Goal: Information Seeking & Learning: Check status

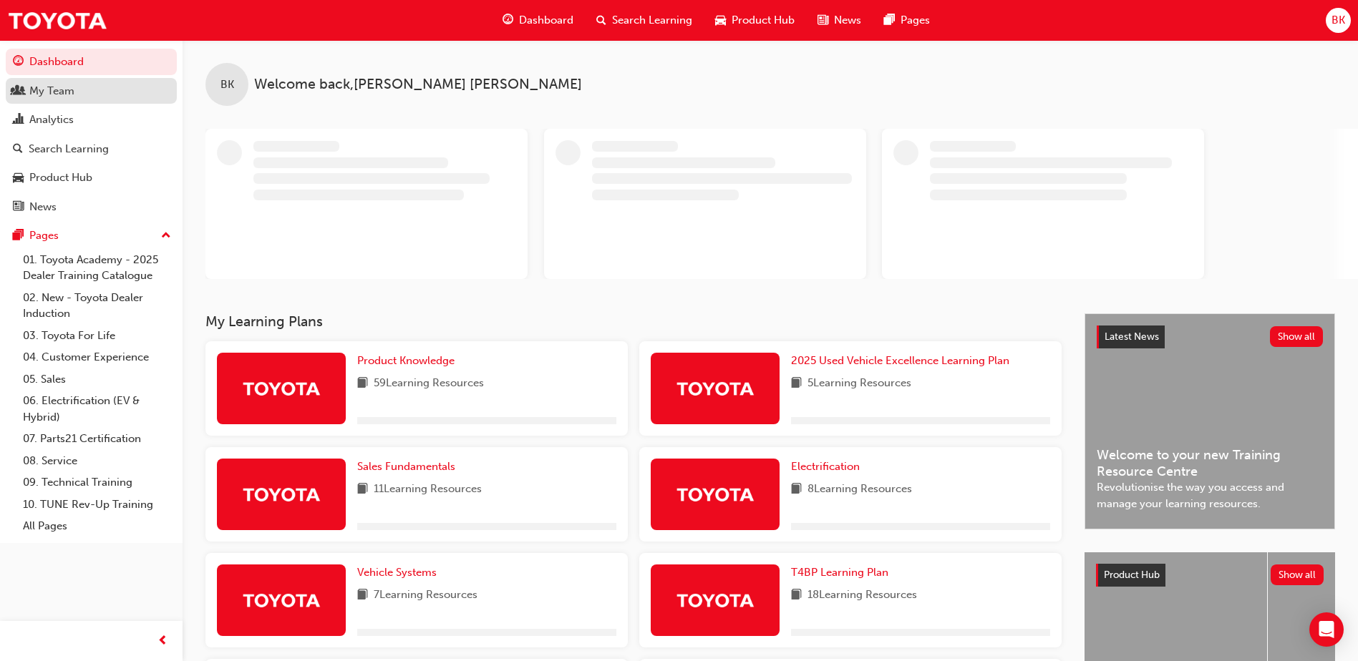
click at [62, 95] on div "My Team" at bounding box center [51, 91] width 45 height 16
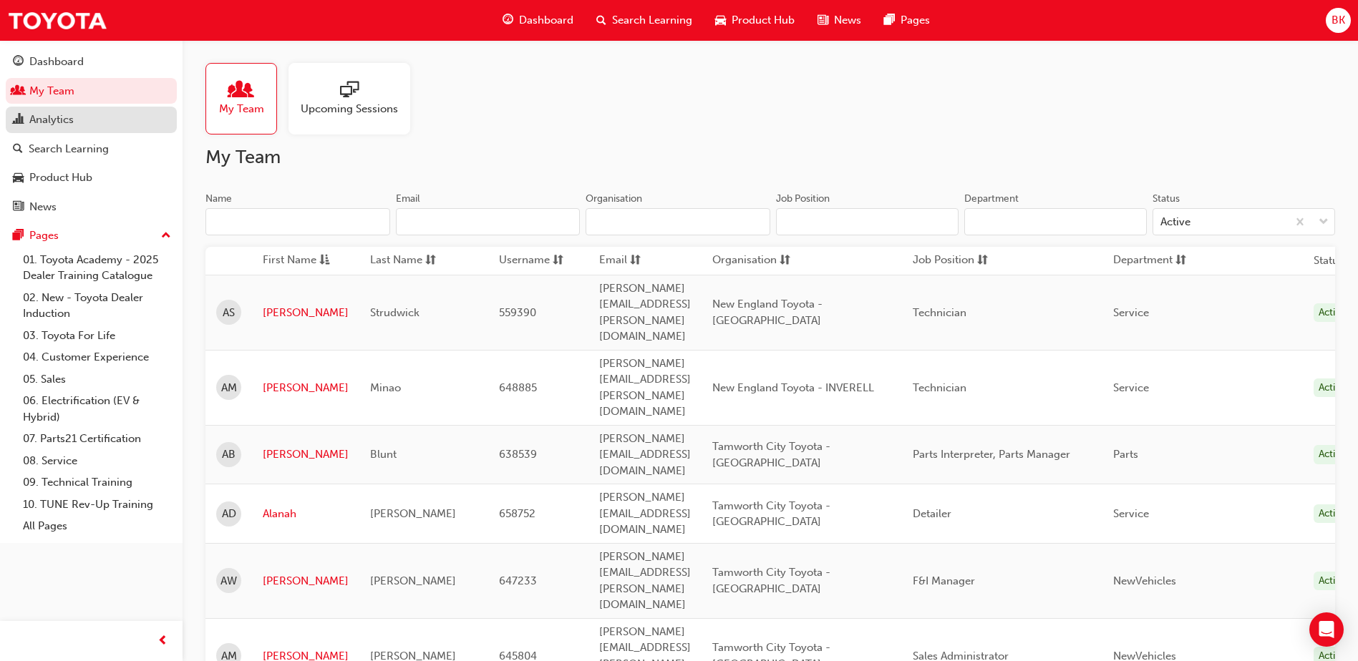
click at [62, 120] on div "Analytics" at bounding box center [51, 120] width 44 height 16
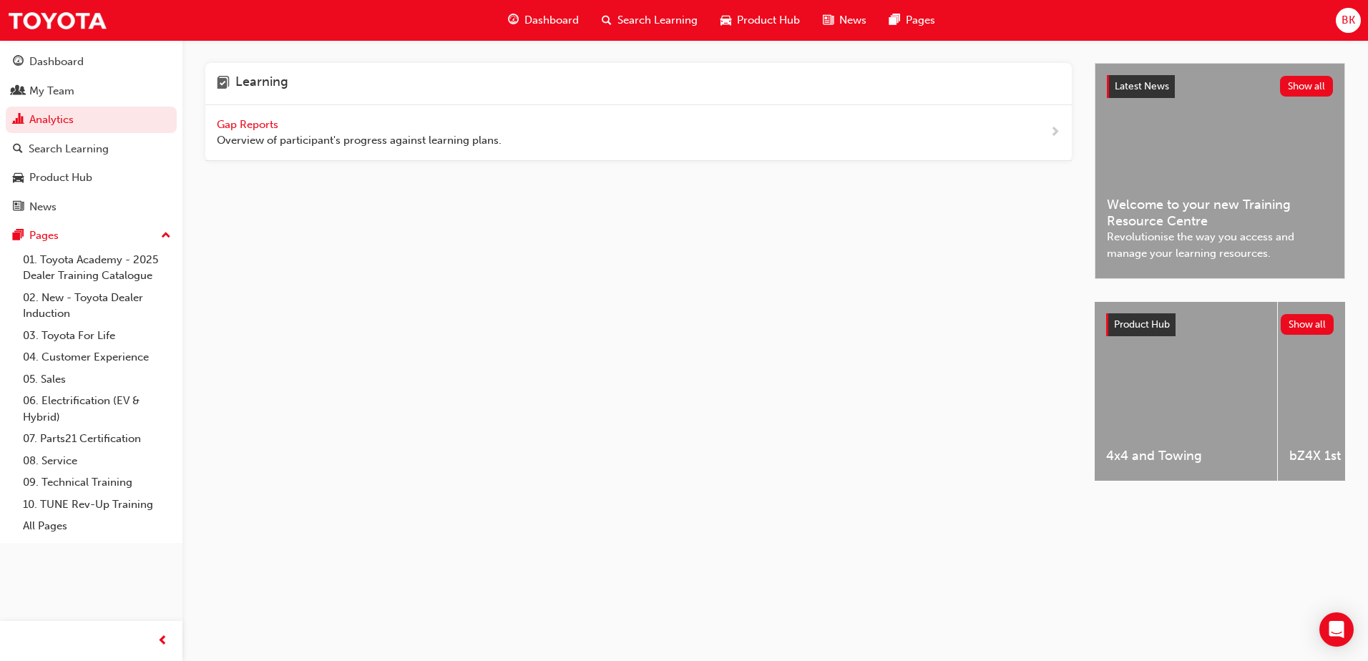
click at [240, 120] on span "Gap Reports" at bounding box center [249, 124] width 64 height 13
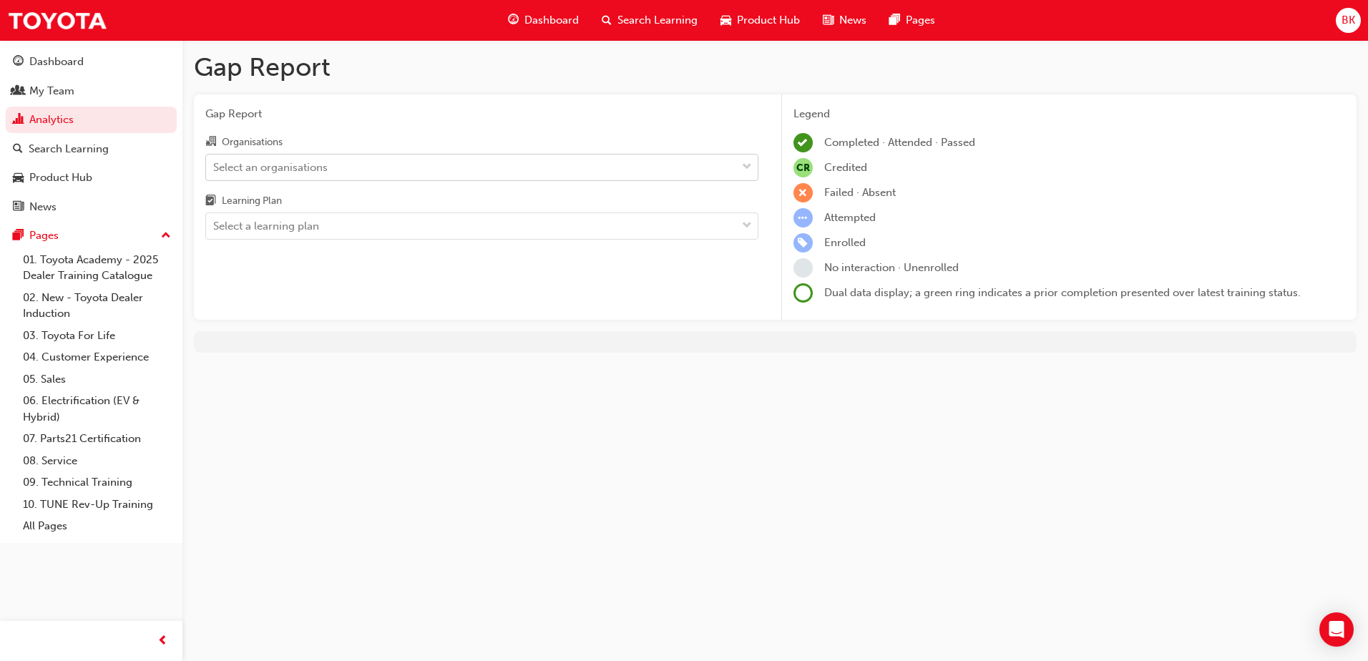
click at [311, 157] on div "Select an organisations" at bounding box center [471, 167] width 530 height 25
click at [215, 160] on input "Organisations Select an organisations" at bounding box center [213, 166] width 1 height 12
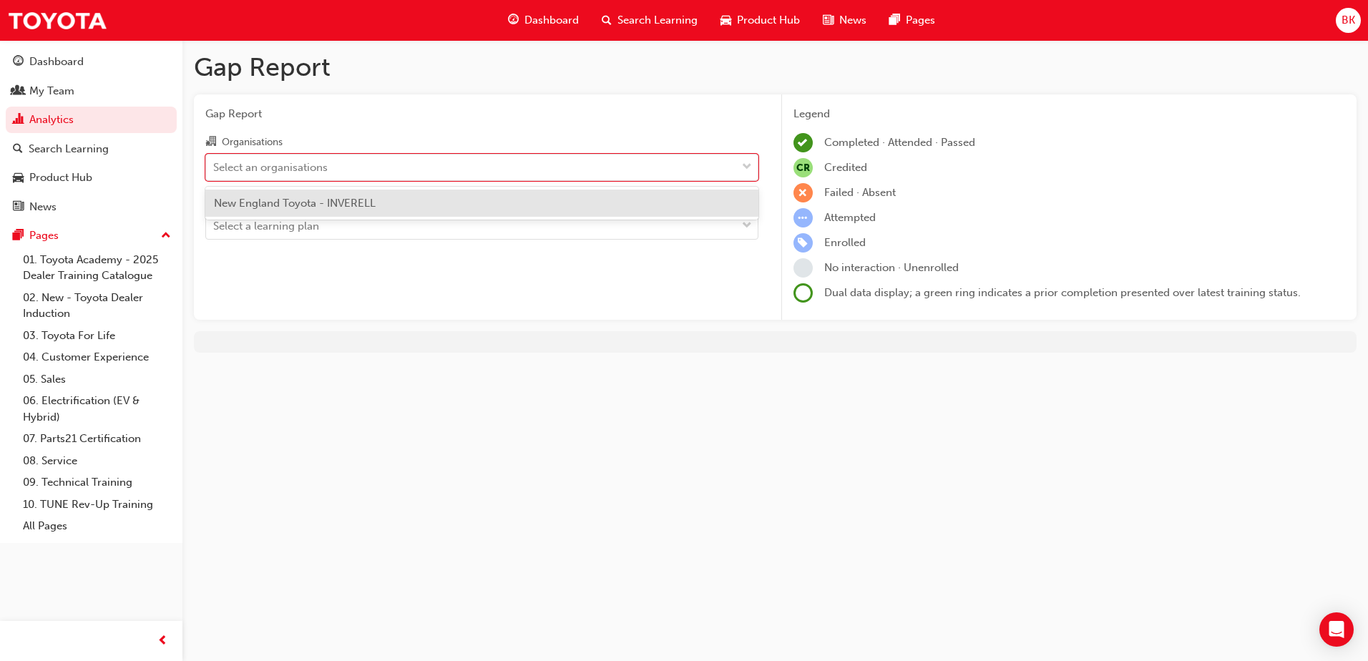
click at [309, 195] on div "New England Toyota - INVERELL" at bounding box center [481, 204] width 553 height 28
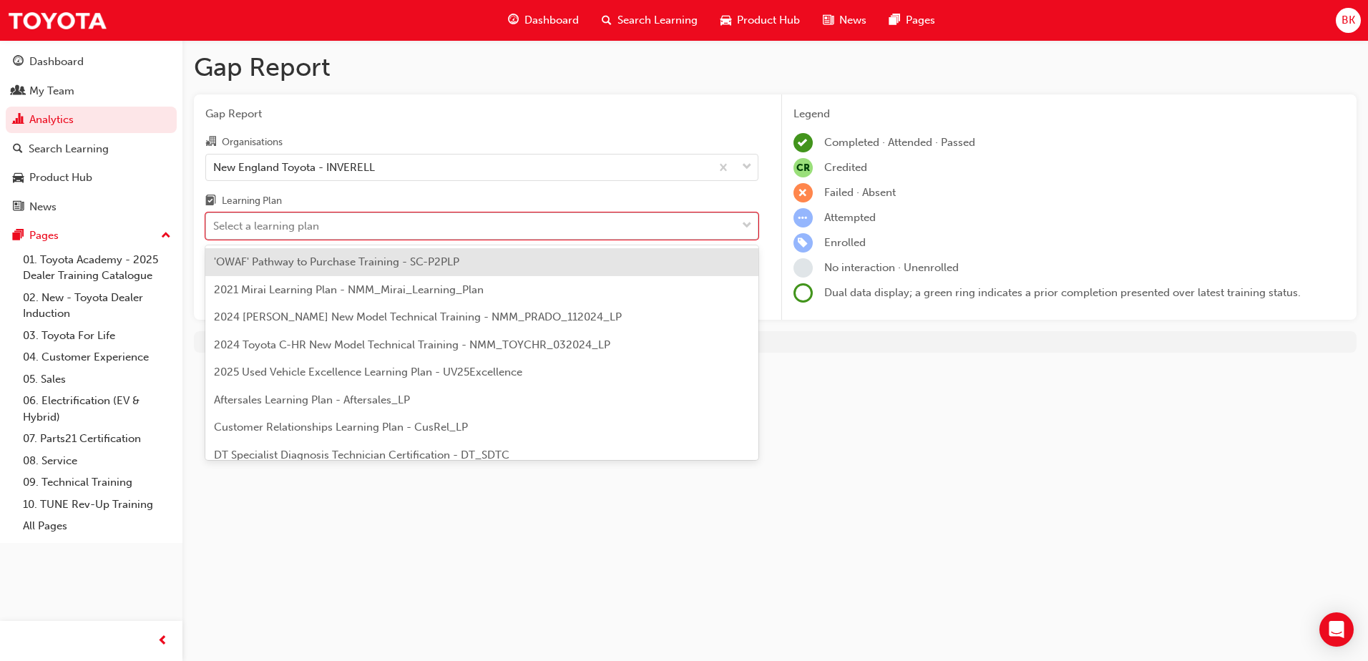
click at [311, 227] on div "Select a learning plan" at bounding box center [266, 226] width 106 height 16
click at [215, 227] on input "Learning Plan option 'OWAF' Pathway to Purchase Training - SC-P2PLP focused, 1 …" at bounding box center [213, 226] width 1 height 12
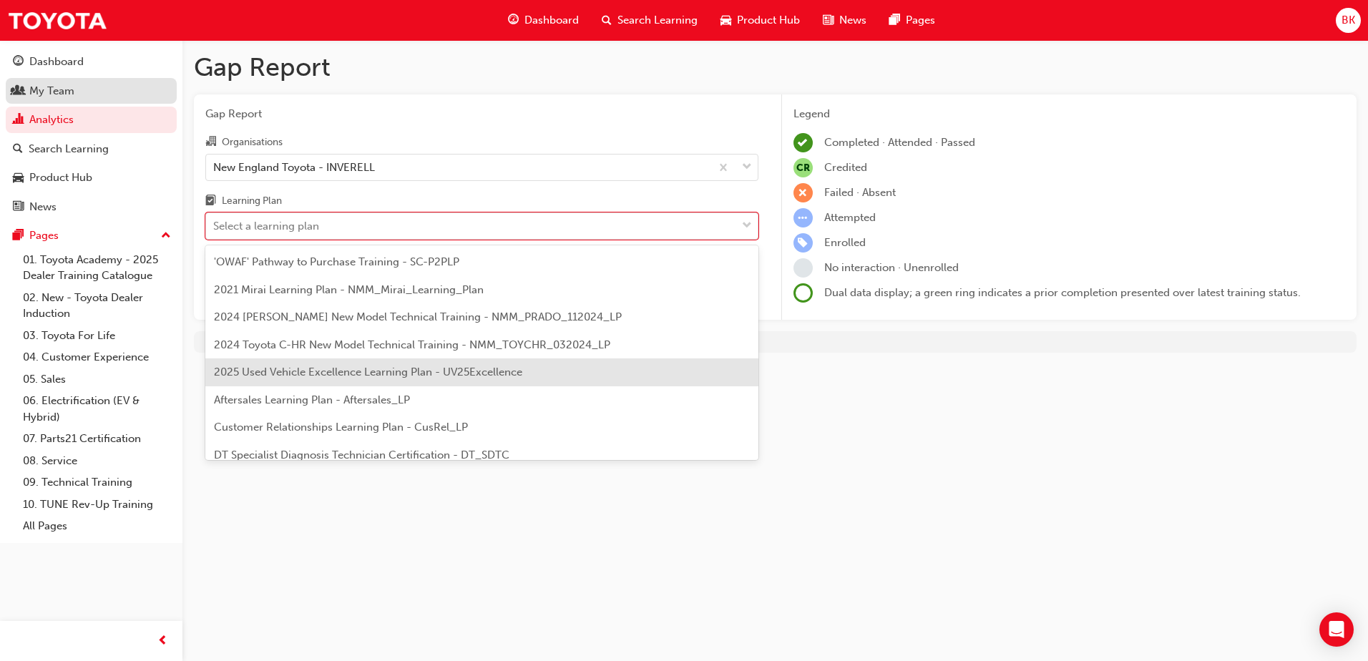
click at [62, 88] on div "My Team" at bounding box center [51, 91] width 45 height 16
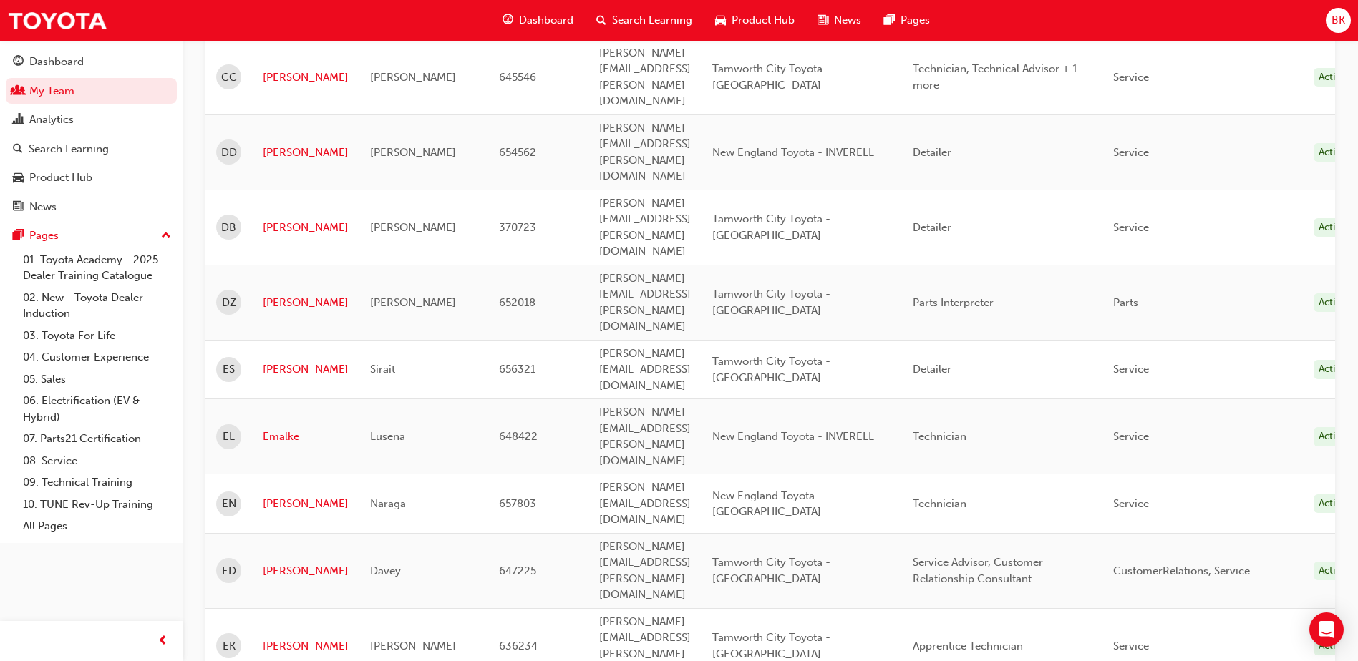
scroll to position [1861, 0]
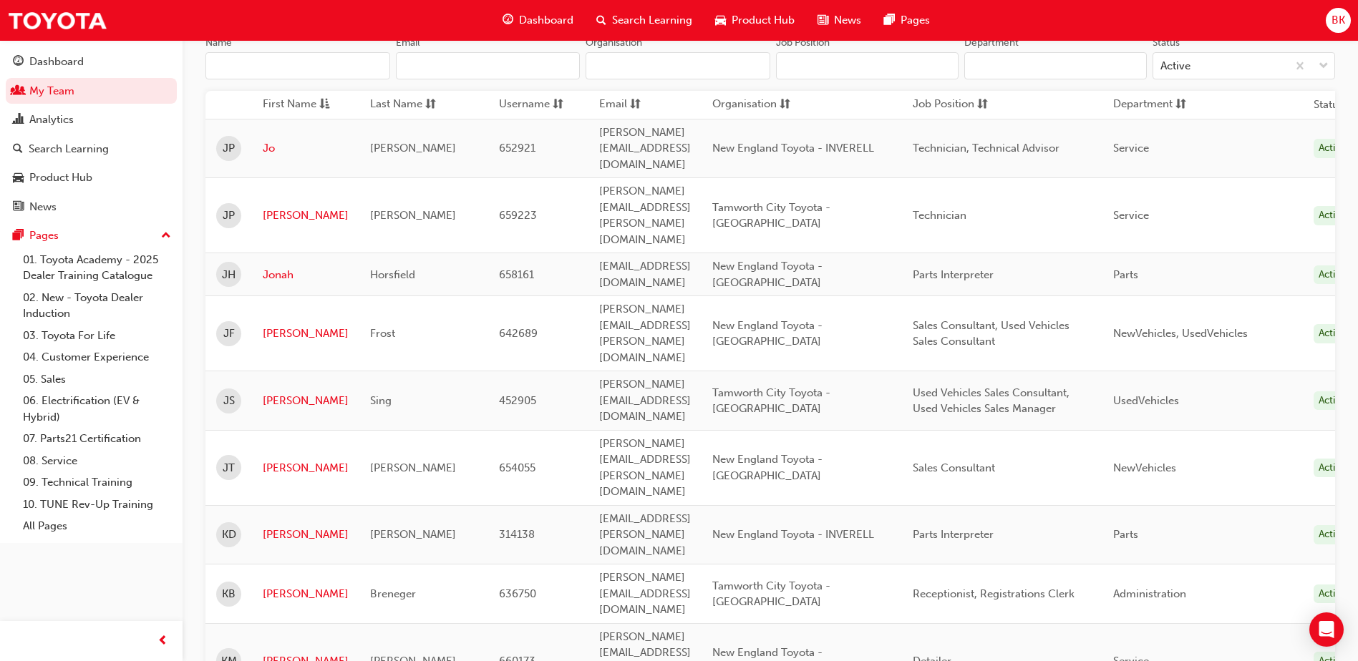
scroll to position [278, 0]
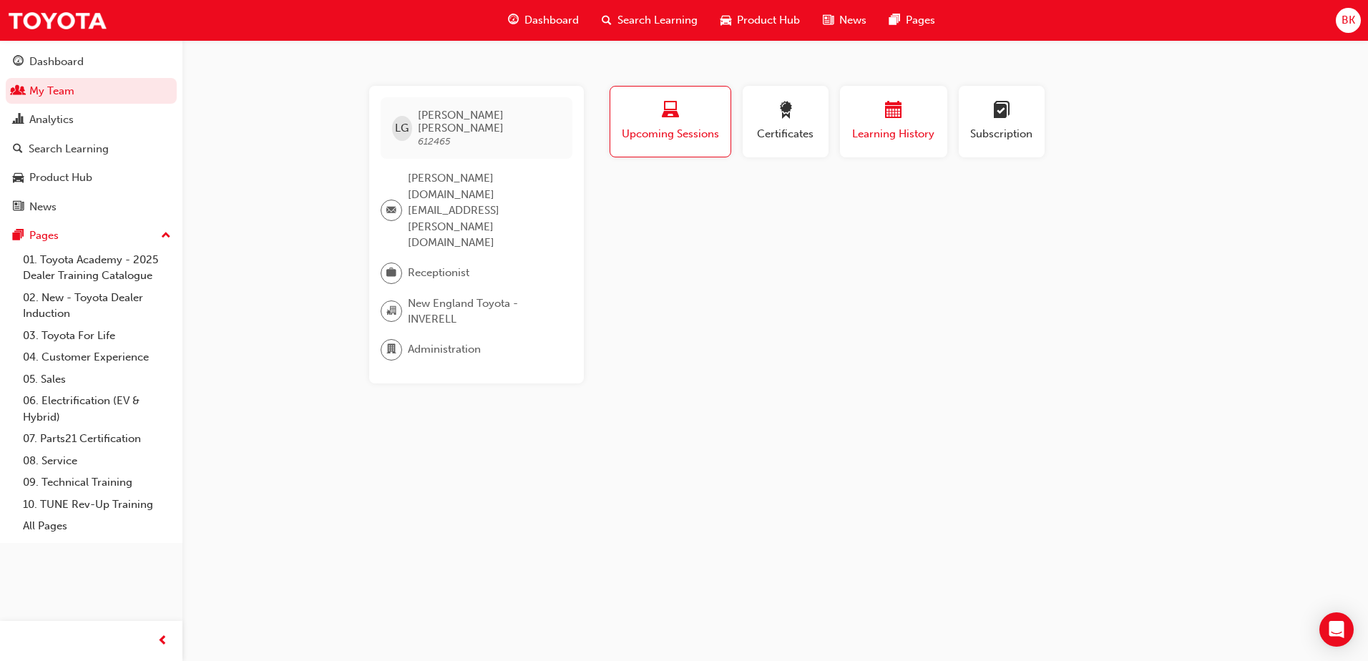
click at [862, 94] on button "Learning History" at bounding box center [893, 122] width 107 height 72
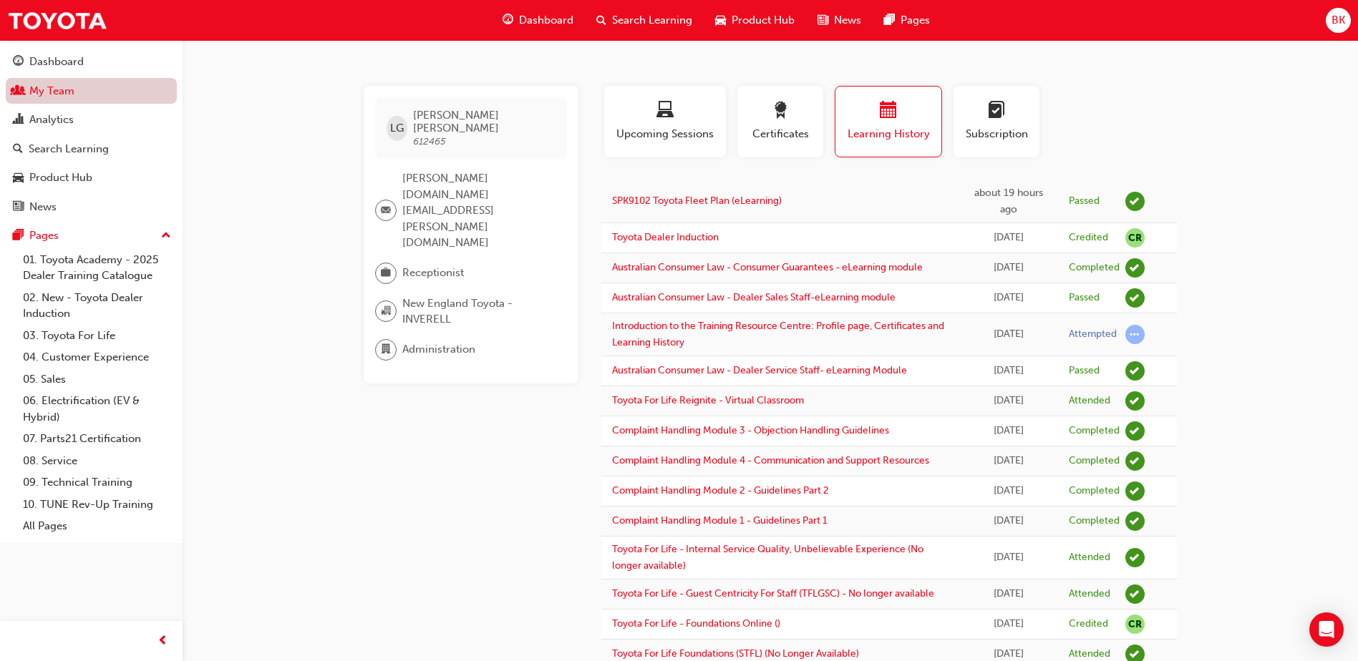
click at [79, 97] on link "My Team" at bounding box center [91, 91] width 171 height 26
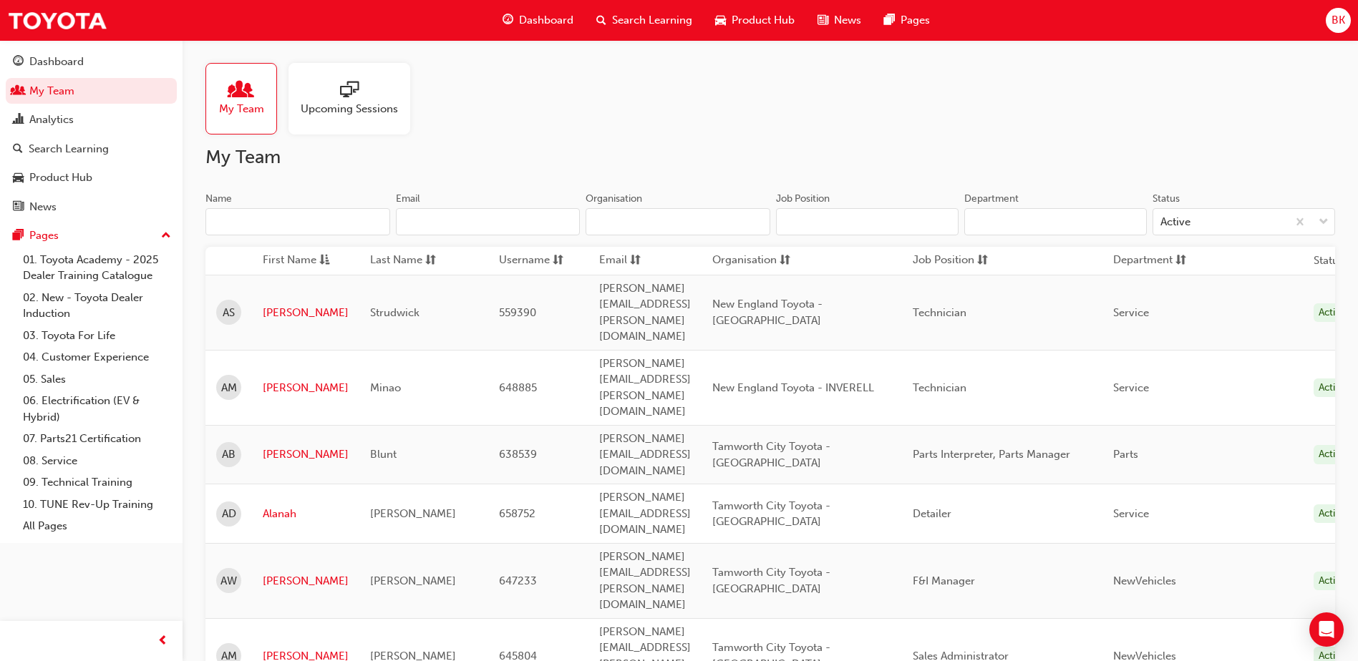
click at [317, 228] on input "Name" at bounding box center [297, 221] width 185 height 27
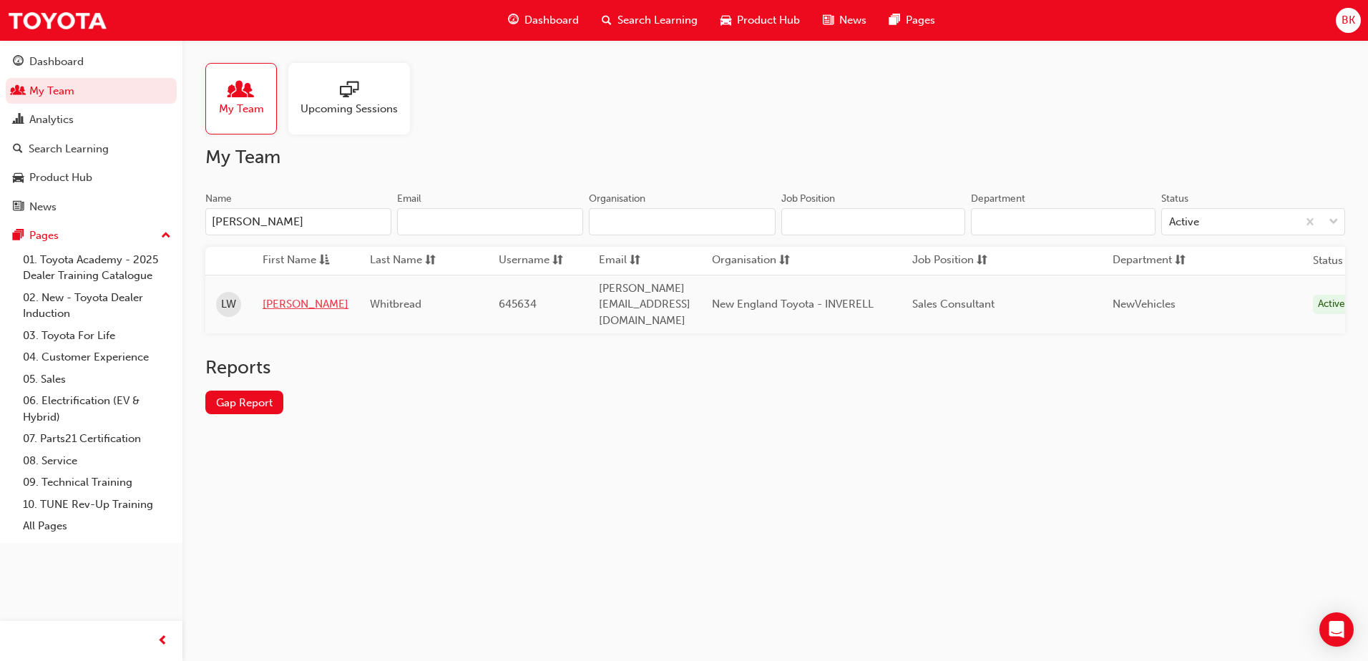
type input "[PERSON_NAME]"
click at [274, 296] on link "[PERSON_NAME]" at bounding box center [306, 304] width 86 height 16
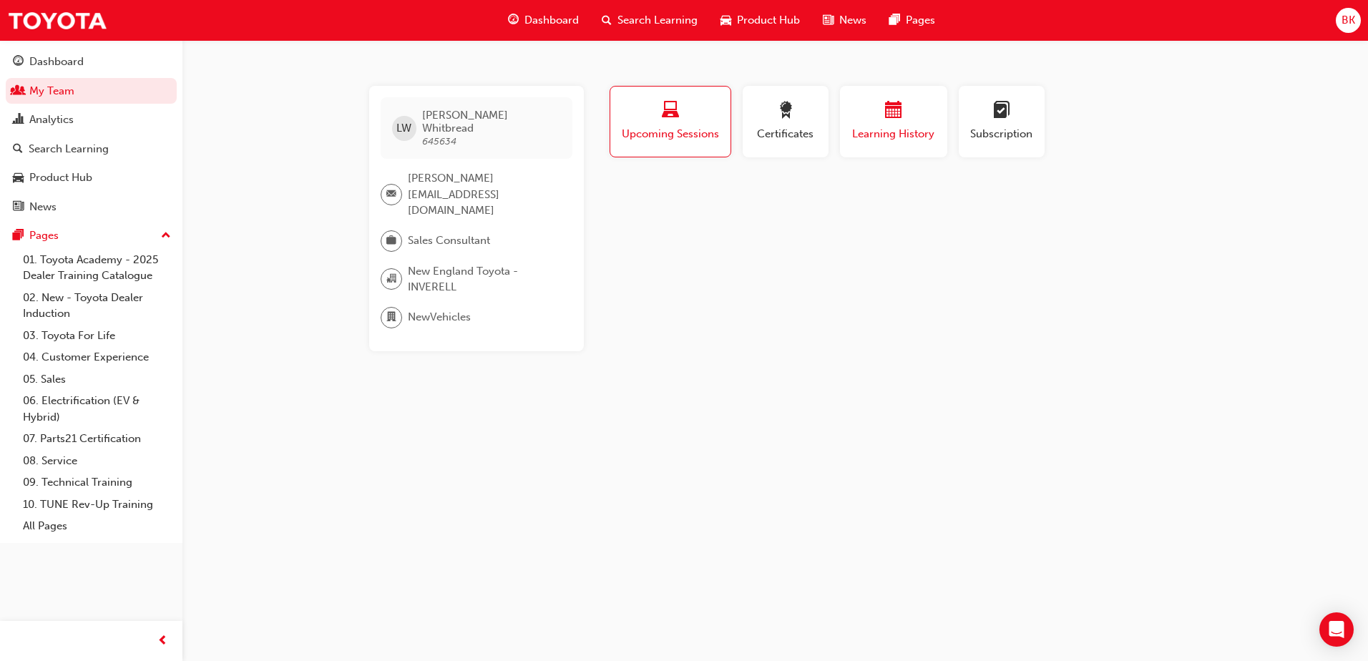
click at [920, 141] on span "Learning History" at bounding box center [894, 134] width 86 height 16
